Goal: Task Accomplishment & Management: Use online tool/utility

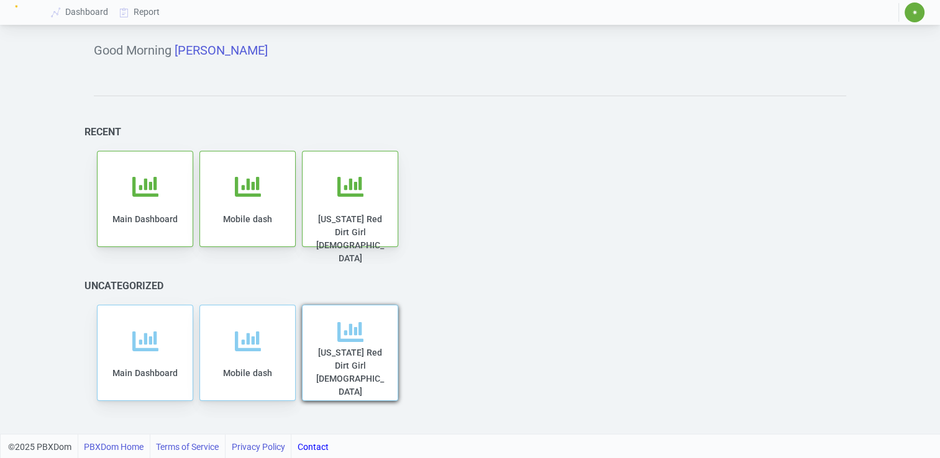
click at [333, 343] on div "[US_STATE] Red Dirt Girl [DEMOGRAPHIC_DATA]" at bounding box center [350, 365] width 70 height 93
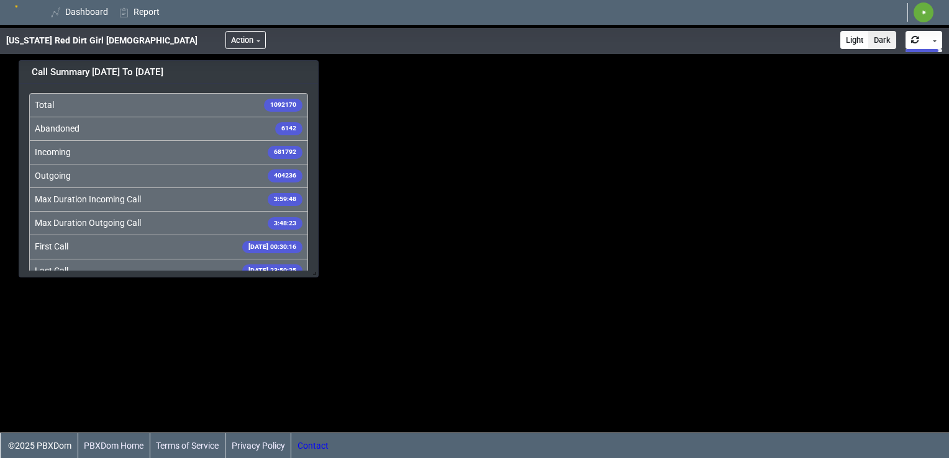
click at [316, 446] on link "Contact" at bounding box center [313, 446] width 31 height 25
click at [225, 40] on button "Action" at bounding box center [245, 40] width 40 height 18
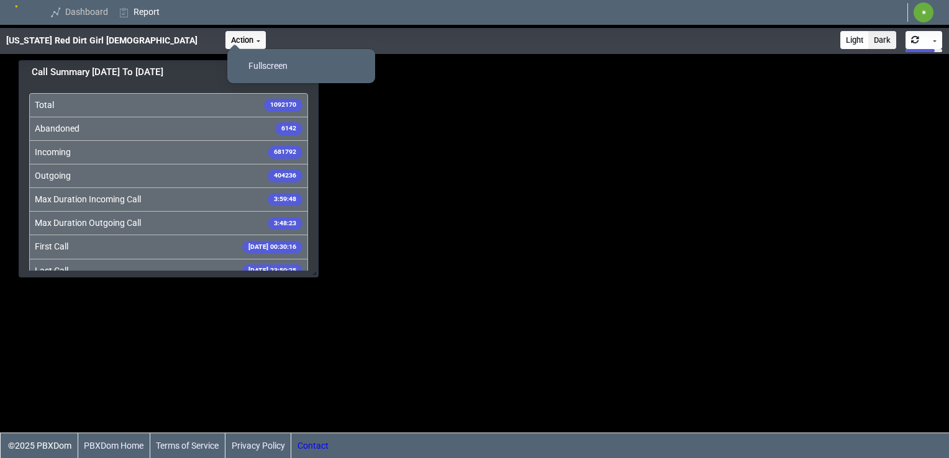
click at [84, 16] on link "Dashboard" at bounding box center [80, 12] width 68 height 23
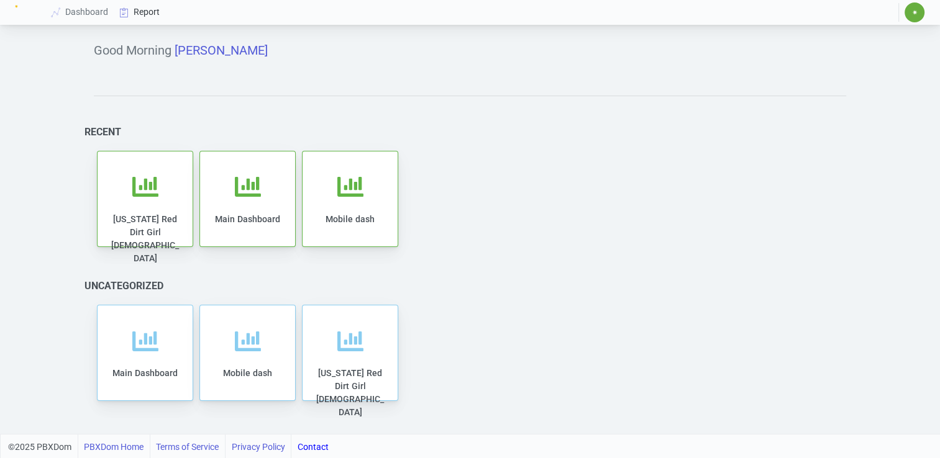
click at [146, 17] on link "Report" at bounding box center [140, 12] width 52 height 23
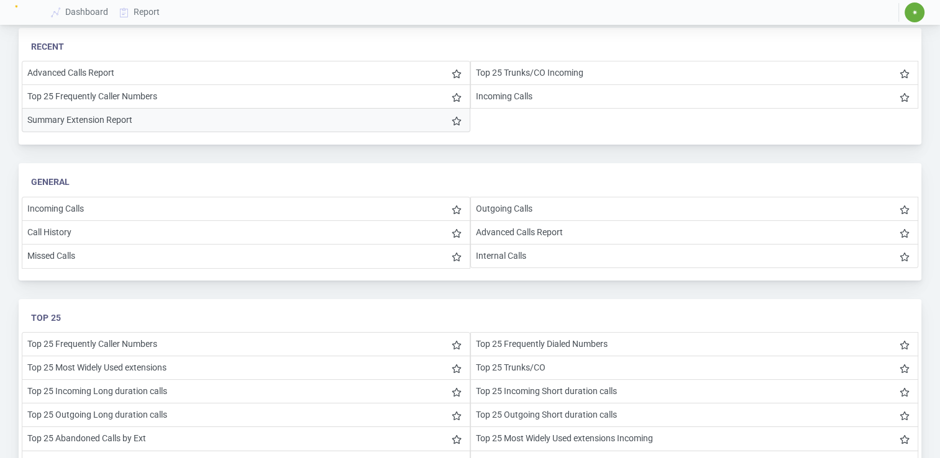
click at [110, 119] on li "Summary Extension Report" at bounding box center [246, 120] width 448 height 24
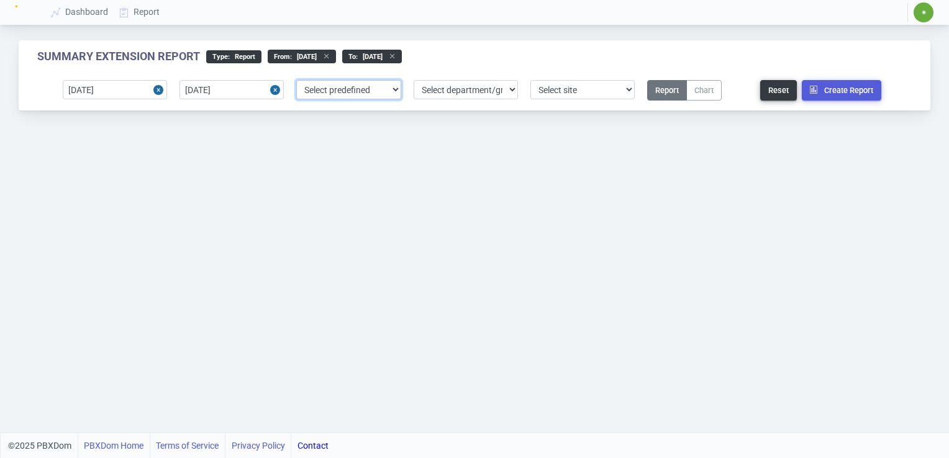
click at [396, 92] on select "Select predefined [DATE] [DATE] Current Year Current Month Current Week Previou…" at bounding box center [348, 89] width 104 height 19
click at [508, 91] on select "Select department/group exceptionExtension WhiteListExtension Untitled Group Un…" at bounding box center [466, 89] width 104 height 19
click at [629, 90] on select "Select site 1" at bounding box center [582, 89] width 104 height 19
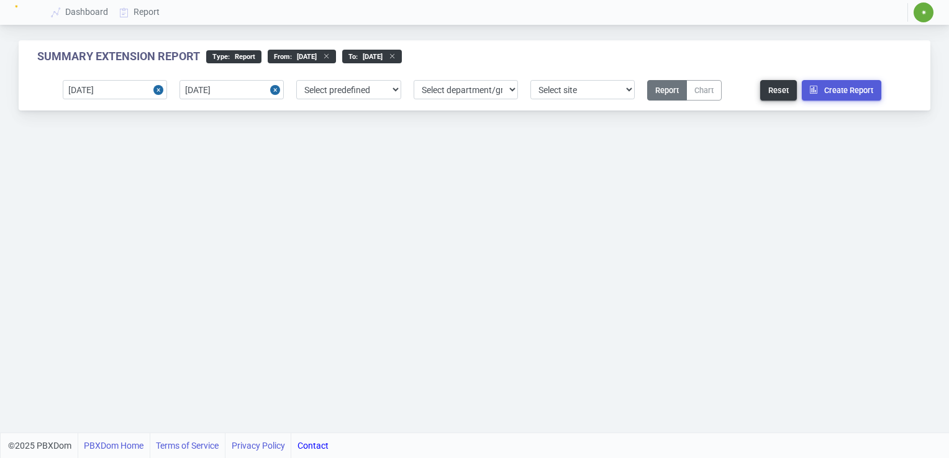
click at [620, 173] on div "Summary Extension Report type : Report From : [DATE] to : [DATE] [DATE] [DATE] …" at bounding box center [474, 216] width 949 height 433
click at [665, 86] on button "Report" at bounding box center [667, 90] width 40 height 20
click at [316, 449] on link "Contact" at bounding box center [313, 446] width 31 height 25
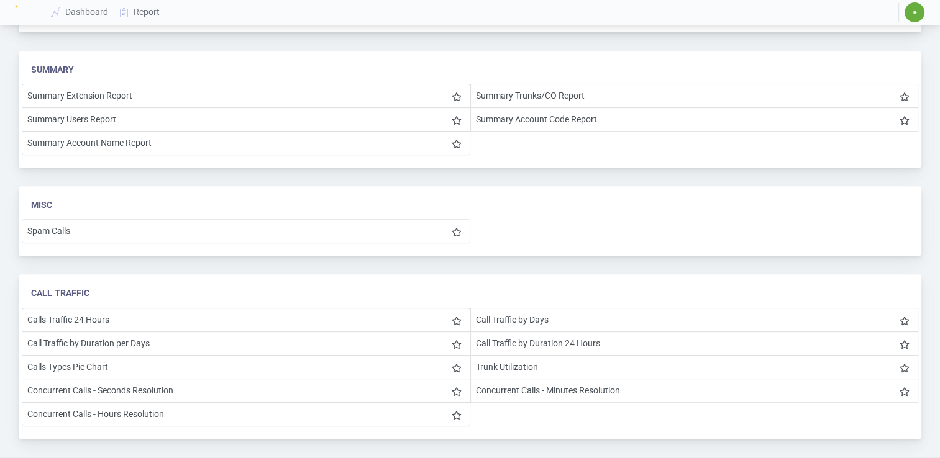
scroll to position [498, 0]
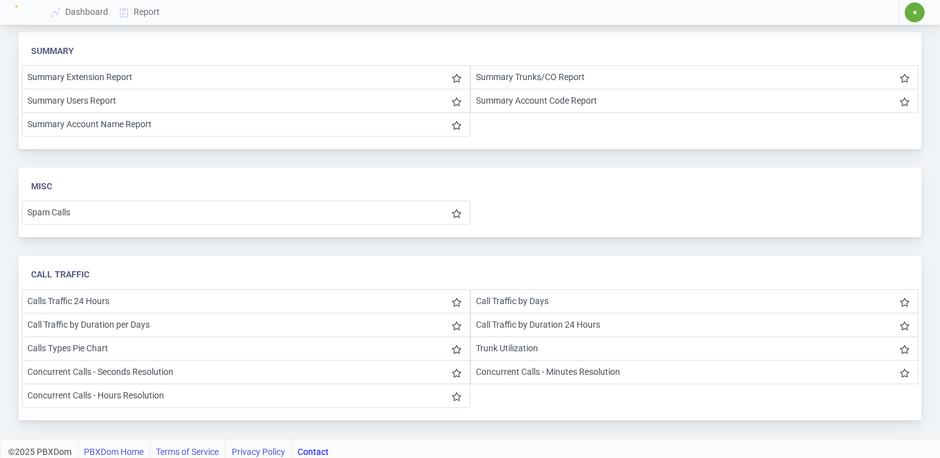
click at [311, 446] on link "Contact" at bounding box center [313, 452] width 31 height 25
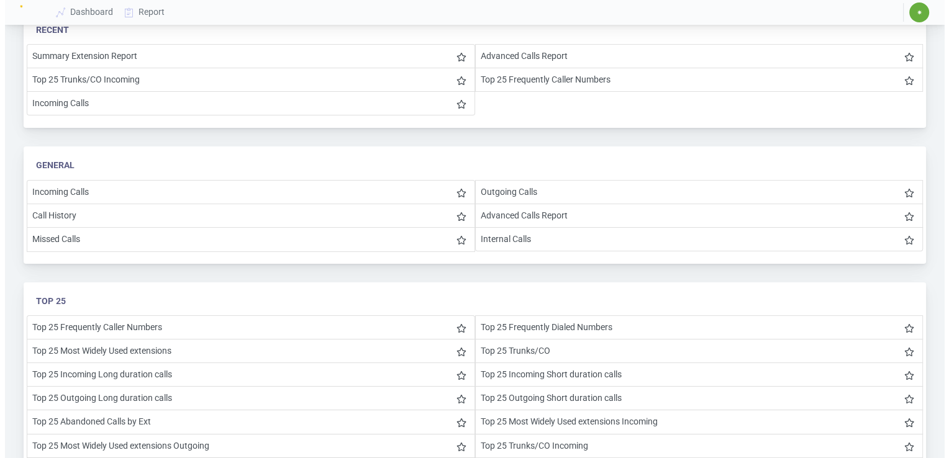
scroll to position [0, 0]
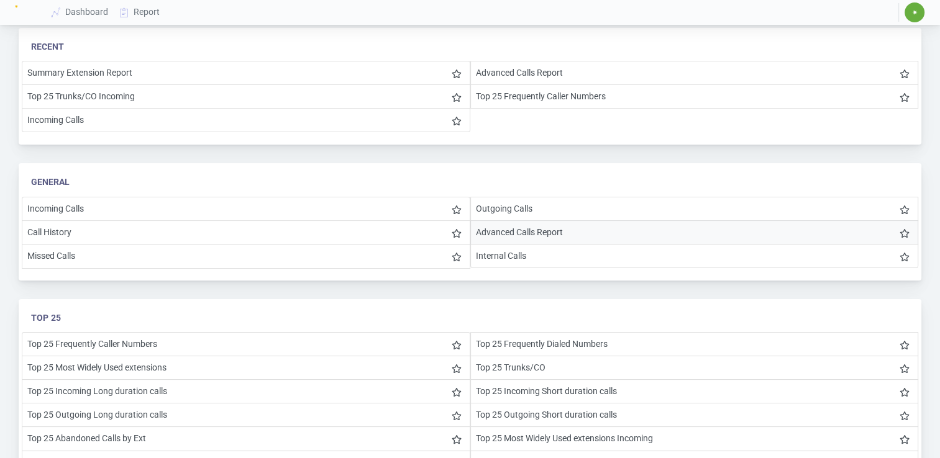
click at [504, 229] on li "Advanced Calls Report" at bounding box center [694, 233] width 448 height 24
